Goal: Task Accomplishment & Management: Use online tool/utility

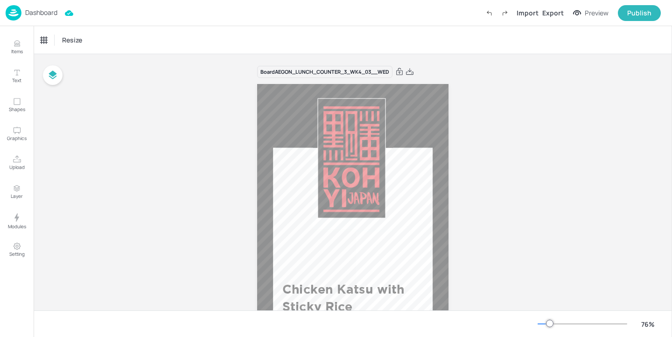
click at [22, 15] on div "Dashboard" at bounding box center [32, 12] width 52 height 15
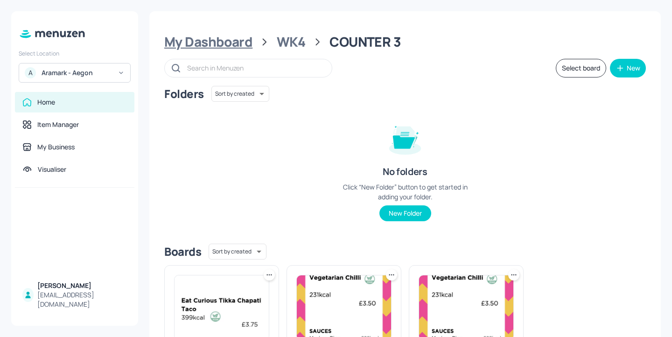
click at [210, 43] on div "My Dashboard" at bounding box center [208, 42] width 88 height 17
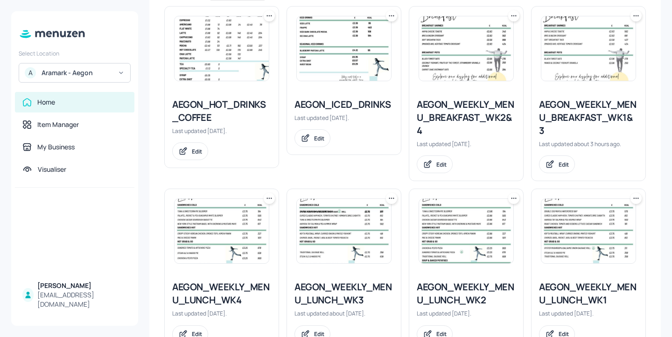
scroll to position [235, 0]
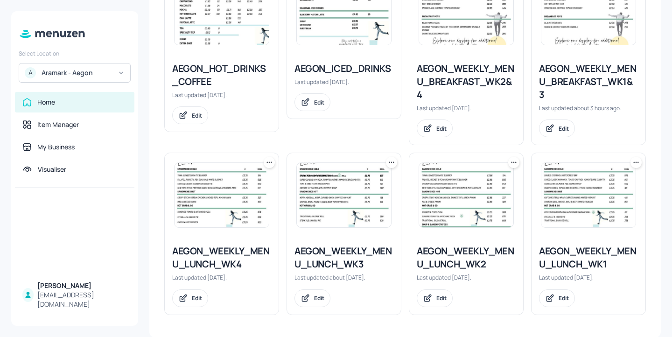
click at [548, 257] on div "AEGON_WEEKLY_MENU_LUNCH_WK1" at bounding box center [588, 258] width 99 height 26
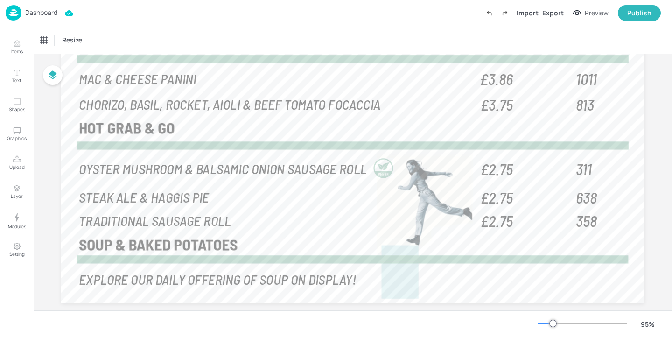
scroll to position [276, 0]
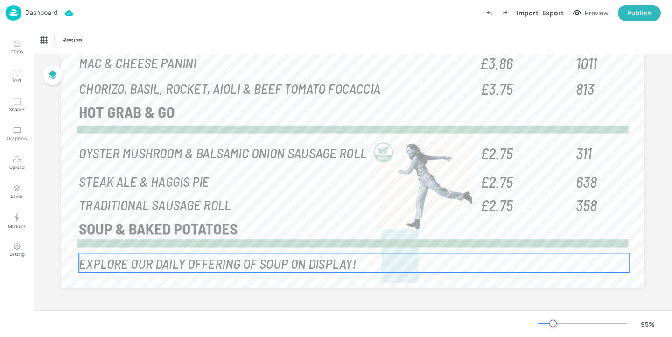
click at [302, 268] on span "EXPLORE OUR DAILY OFFERING OF SOUP ON DISPLAY!" at bounding box center [217, 262] width 277 height 18
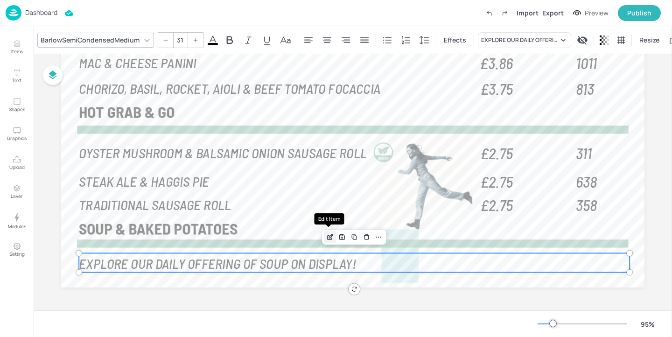
click at [331, 240] on icon "Edit Item" at bounding box center [330, 236] width 8 height 7
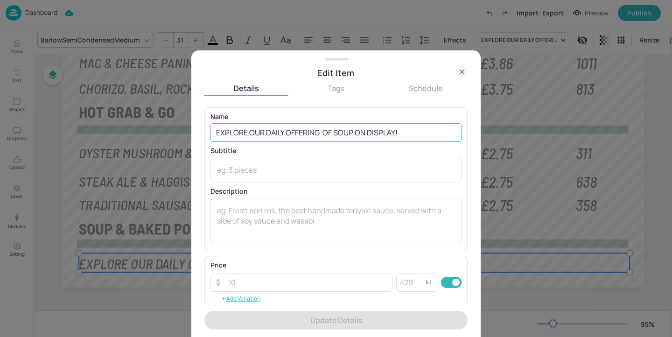
click at [352, 128] on input "EXPLORE OUR DAILY OFFERING OF SOUP ON DISPLAY!" at bounding box center [335, 132] width 251 height 19
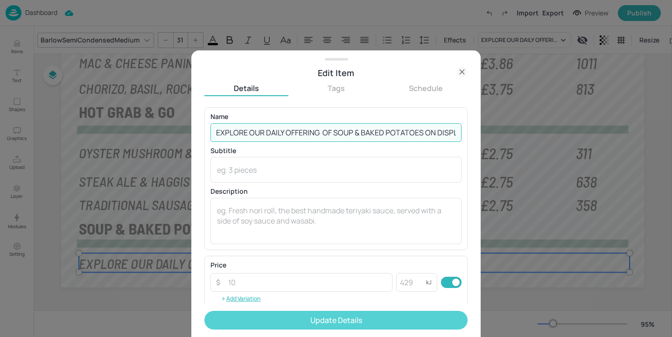
type input "EXPLORE OUR DAILY OFFERING OF SOUP & BAKED POTATOES ON DISPLAY!"
click at [386, 315] on button "Update Details" at bounding box center [335, 320] width 263 height 19
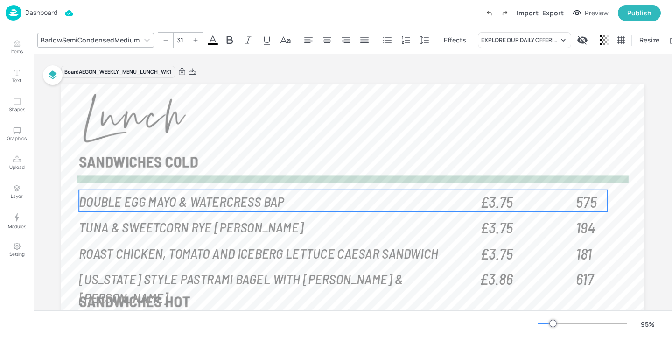
click at [171, 204] on span "DOUBLE EGG MAYO & WATERCRESS BAP" at bounding box center [181, 201] width 205 height 18
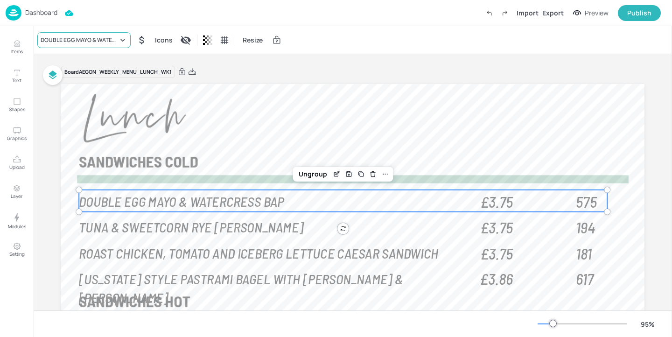
click at [108, 42] on div "DOUBLE EGG MAYO & WATERCRESS BAP" at bounding box center [79, 40] width 77 height 8
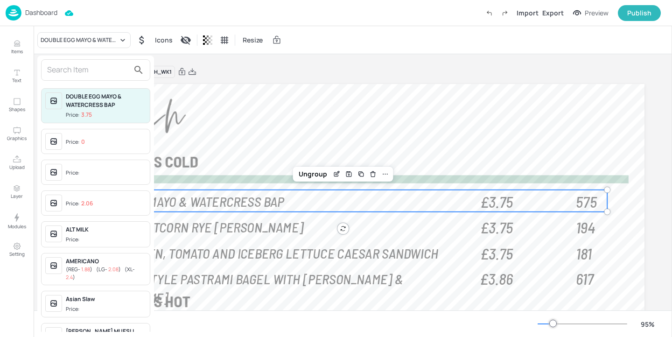
click at [105, 72] on input "text" at bounding box center [88, 70] width 82 height 15
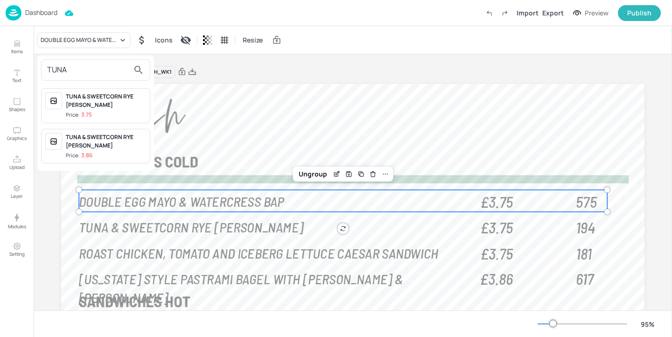
type input "TUNA"
click at [17, 48] on div at bounding box center [336, 168] width 672 height 337
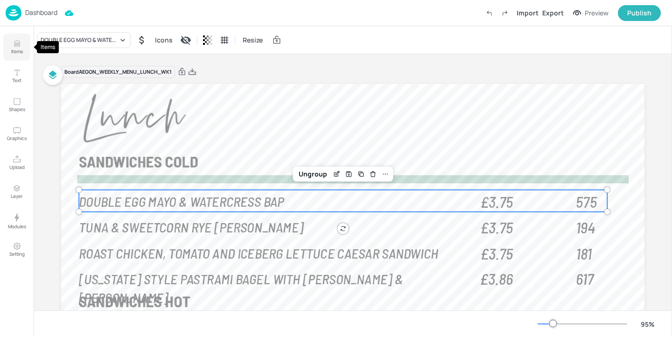
click at [17, 47] on icon "Items" at bounding box center [17, 43] width 9 height 9
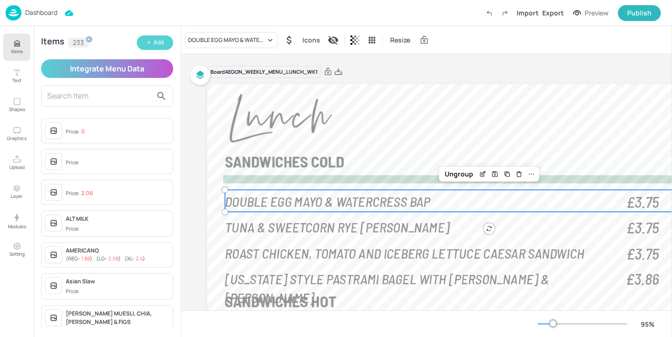
click at [157, 43] on div "Add" at bounding box center [159, 42] width 10 height 9
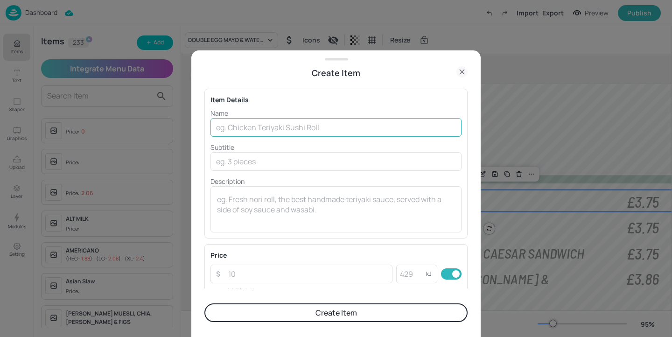
click at [337, 122] on input "text" at bounding box center [335, 127] width 251 height 19
paste input "TUNA & SWEETCORN"
type input "TUNA & SWEETCORN"
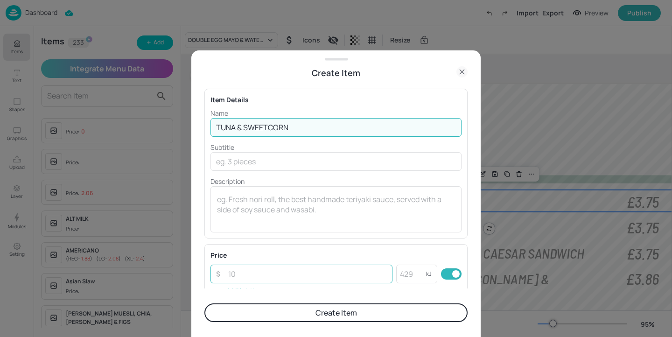
click at [253, 277] on input "number" at bounding box center [308, 274] width 170 height 19
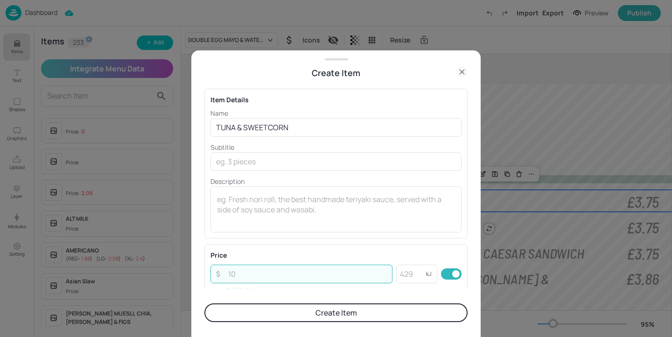
paste input "3.50"
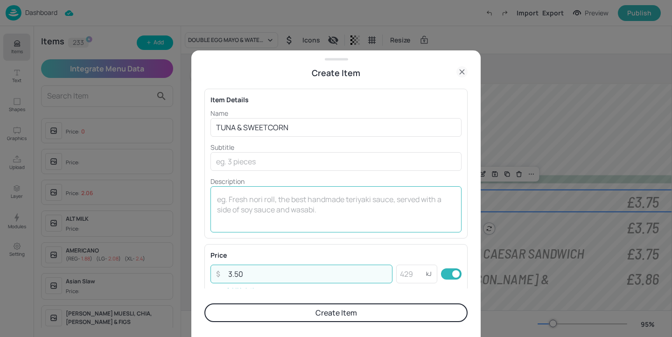
type input "3.50"
click at [251, 217] on textarea at bounding box center [336, 209] width 238 height 31
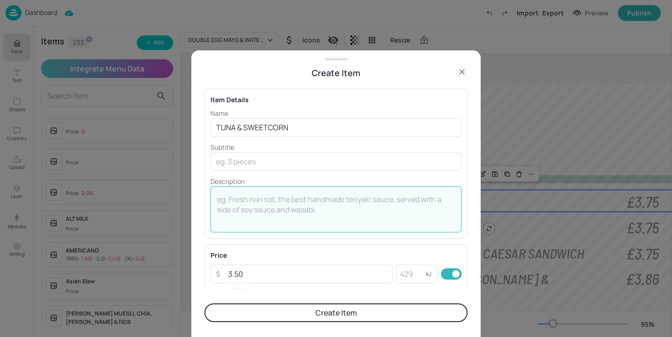
click at [464, 67] on icon at bounding box center [461, 71] width 11 height 11
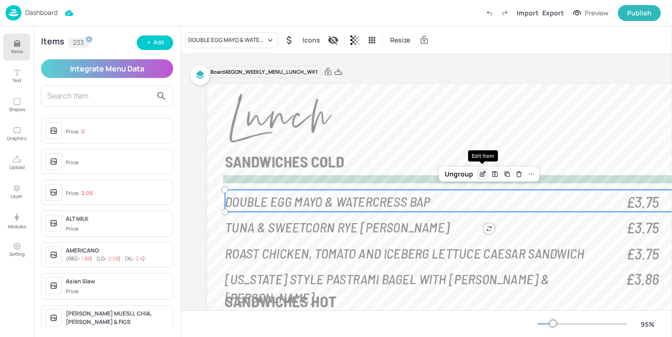
click at [478, 173] on div "Edit Item" at bounding box center [483, 174] width 12 height 12
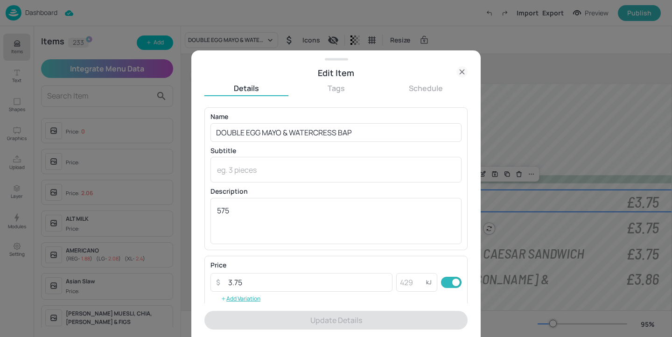
click at [462, 71] on icon at bounding box center [462, 72] width 4 height 4
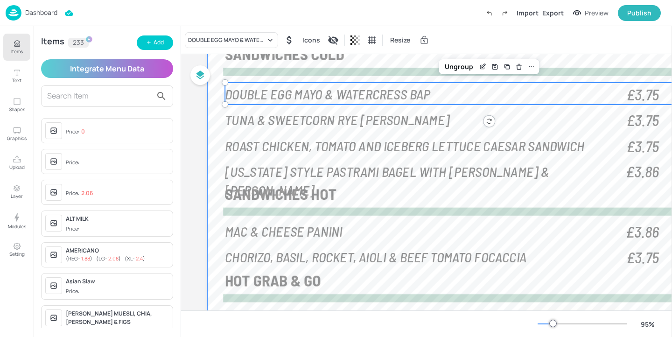
scroll to position [110, 0]
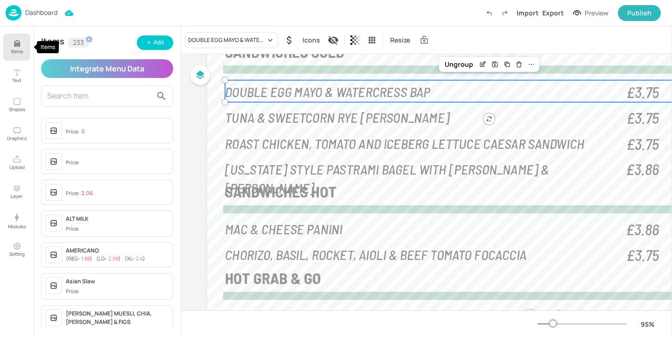
click at [26, 52] on button "Items" at bounding box center [16, 47] width 27 height 27
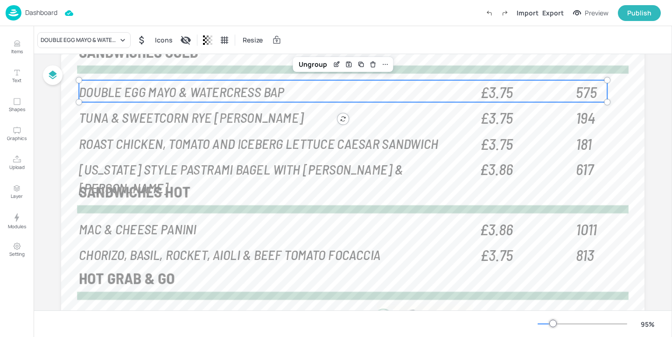
scroll to position [110, 0]
